Goal: Task Accomplishment & Management: Complete application form

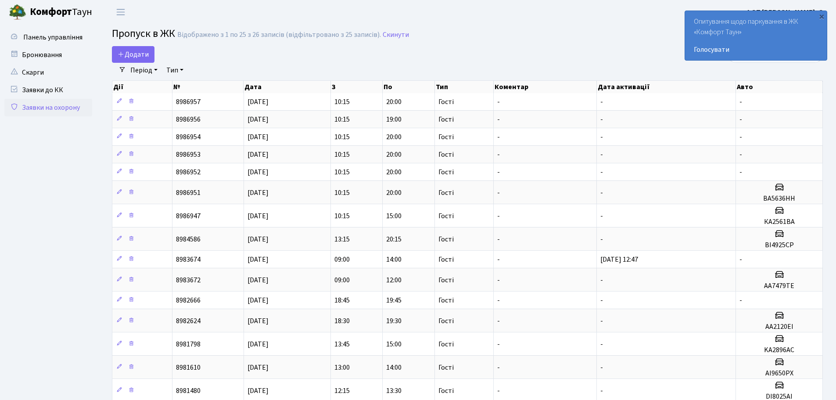
select select "25"
click at [134, 56] on span "Додати" at bounding box center [133, 55] width 31 height 10
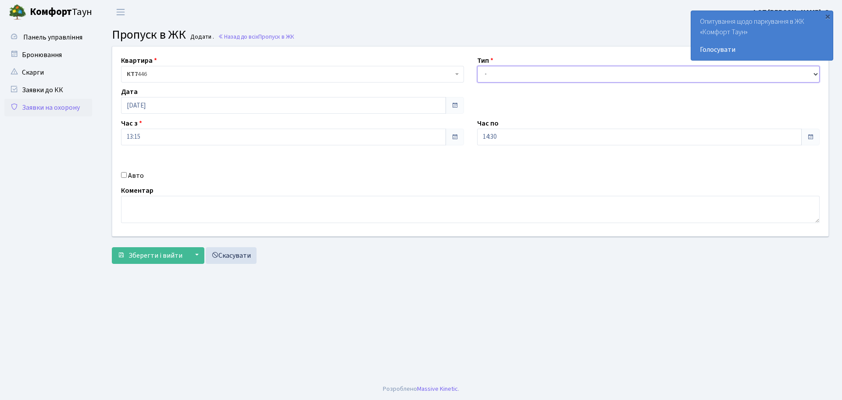
drag, startPoint x: 530, startPoint y: 74, endPoint x: 527, endPoint y: 82, distance: 8.4
click at [530, 74] on select "- Доставка Таксі Гості Сервіс" at bounding box center [648, 74] width 343 height 17
select select "3"
click at [477, 66] on select "- Доставка Таксі Гості Сервіс" at bounding box center [648, 74] width 343 height 17
click at [124, 175] on input "Авто" at bounding box center [124, 175] width 6 height 6
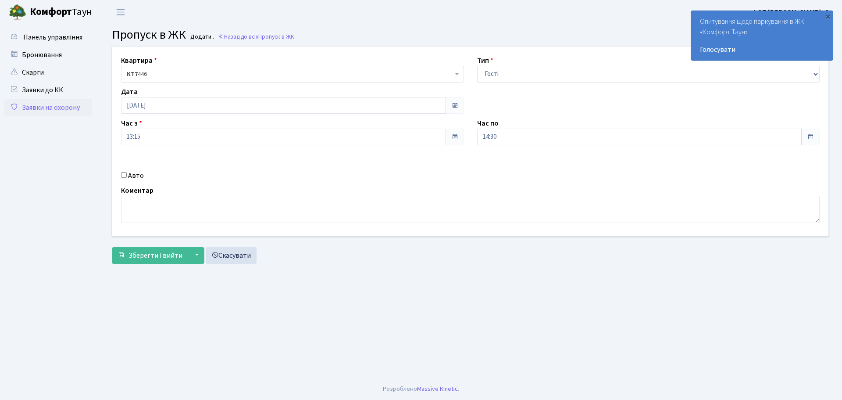
checkbox input "true"
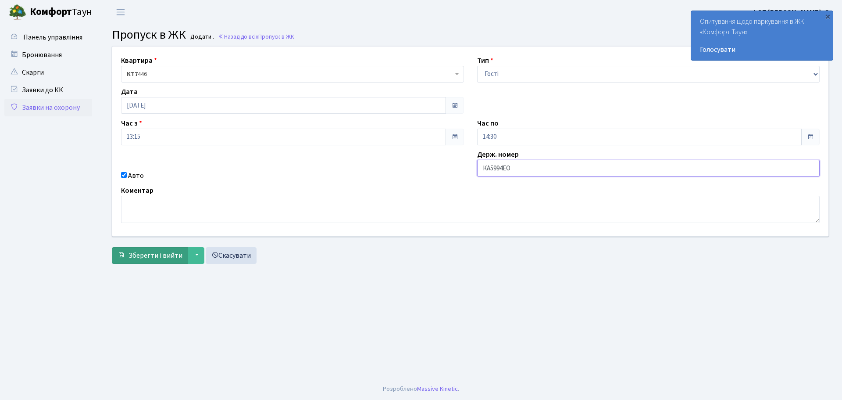
type input "КА5994ЕО"
click at [161, 258] on span "Зберегти і вийти" at bounding box center [156, 256] width 54 height 10
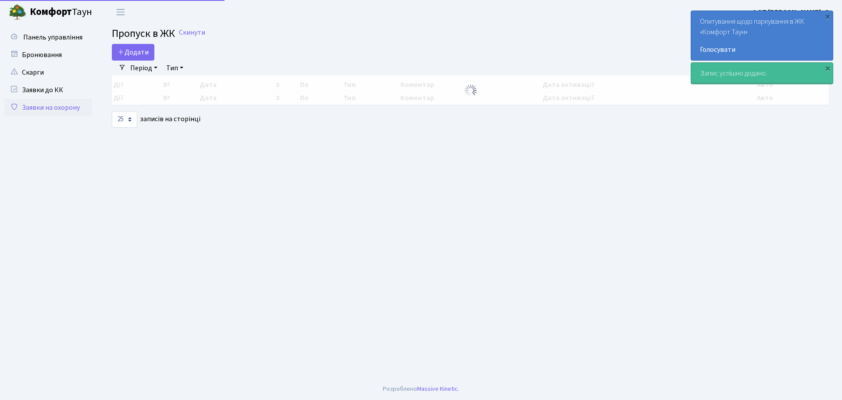
select select "25"
